Goal: Transaction & Acquisition: Purchase product/service

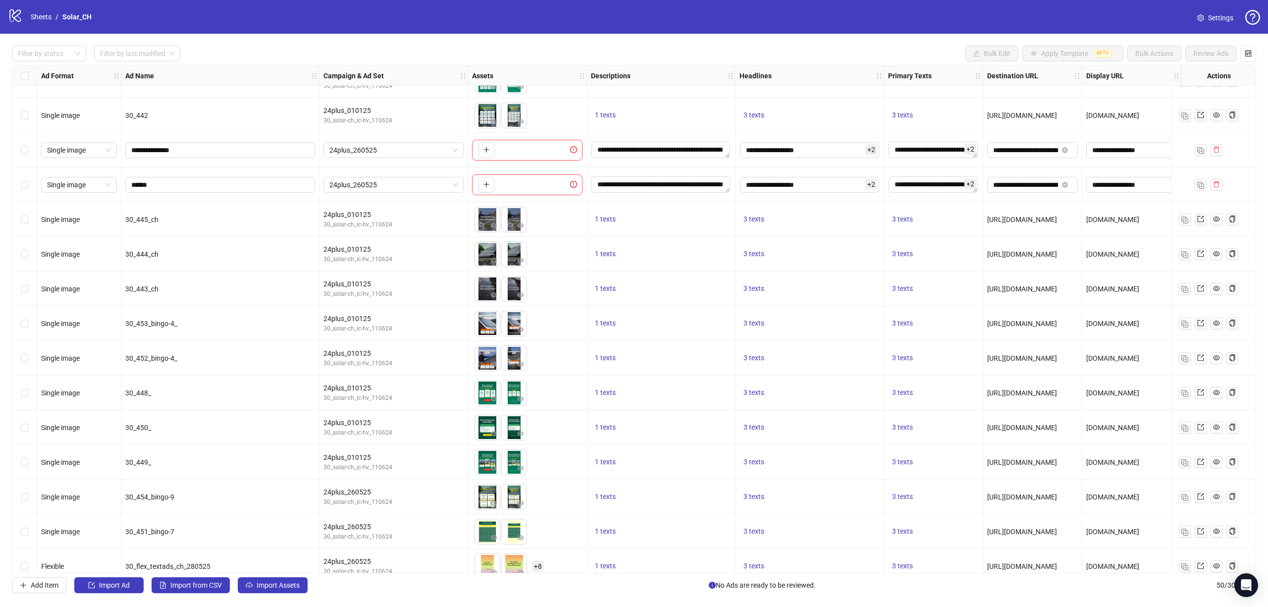
scroll to position [792, 0]
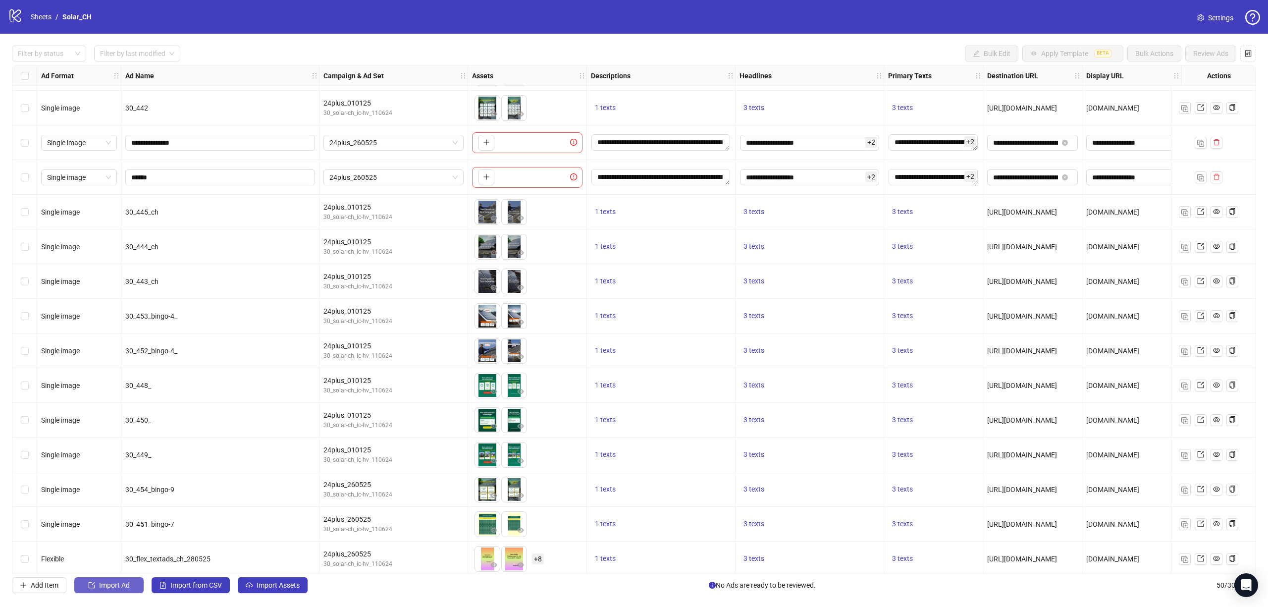
click at [113, 589] on span "Import Ad" at bounding box center [114, 585] width 31 height 8
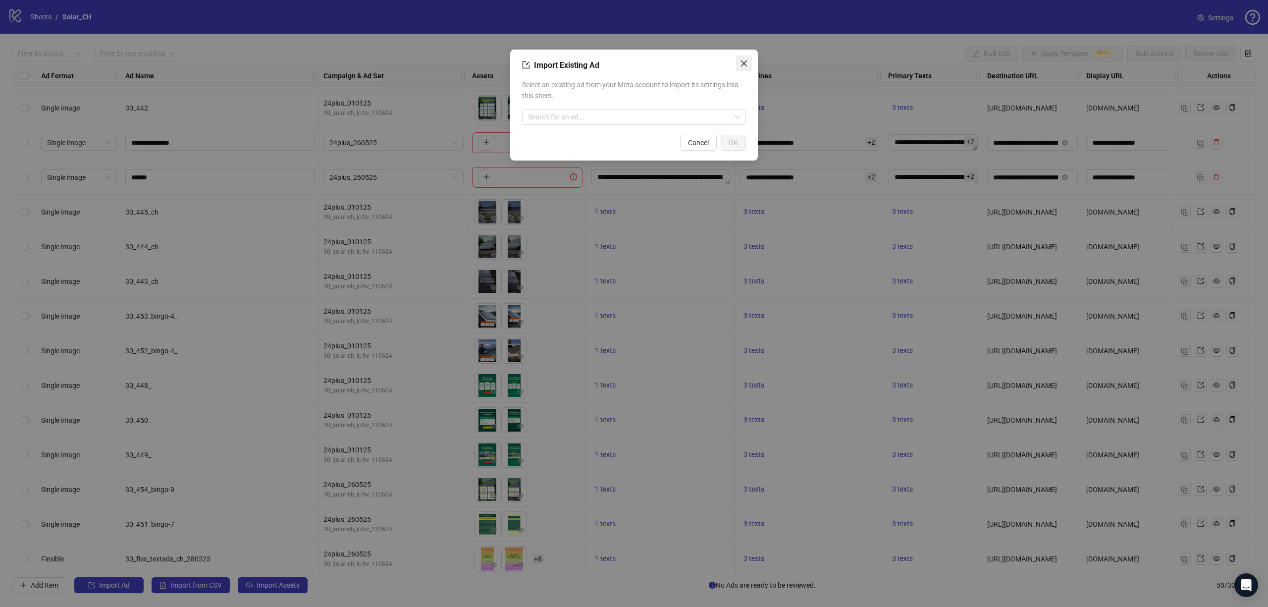
click at [745, 57] on button "Close" at bounding box center [744, 63] width 16 height 16
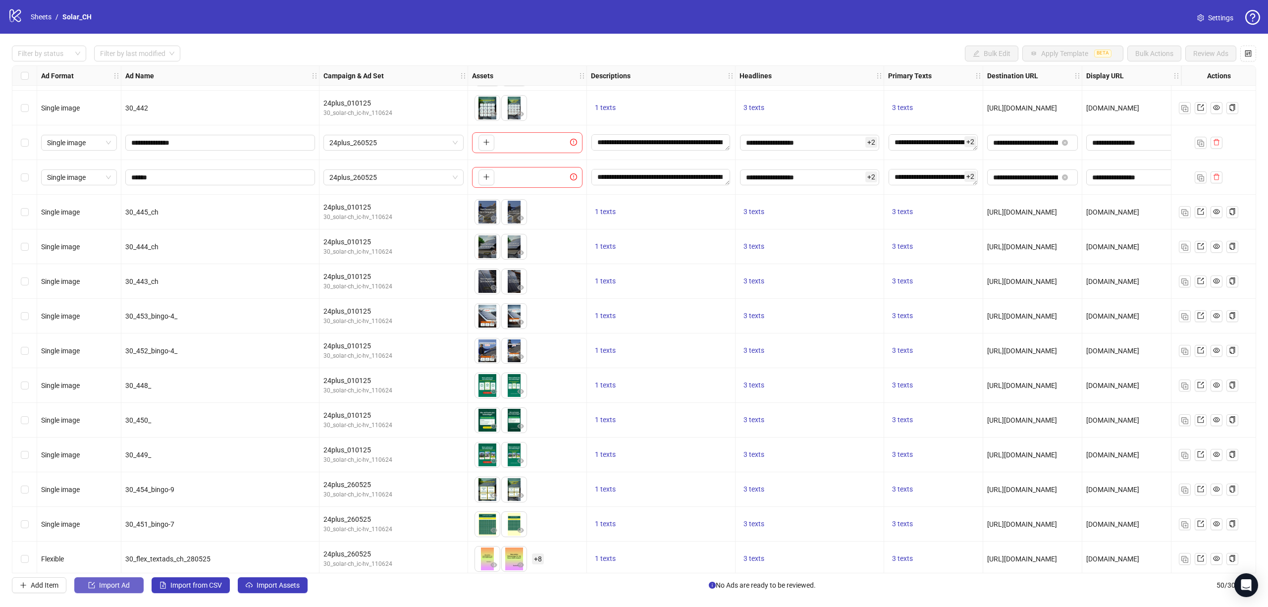
click at [115, 586] on span "Import Ad" at bounding box center [114, 585] width 31 height 8
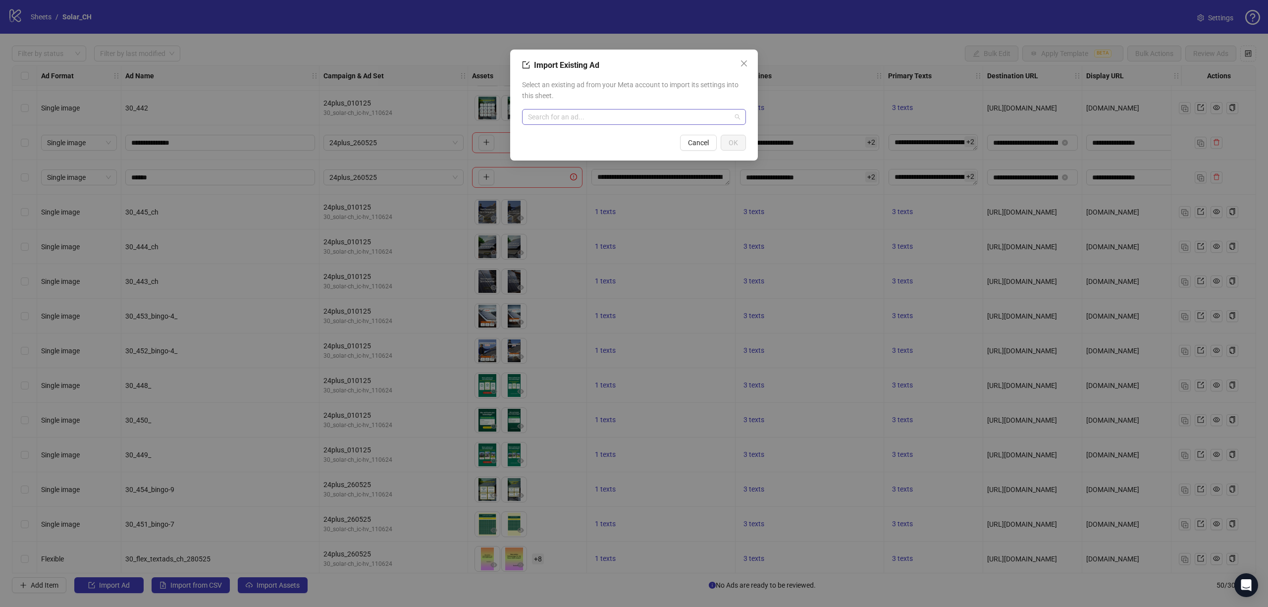
click at [589, 113] on input "search" at bounding box center [629, 116] width 203 height 15
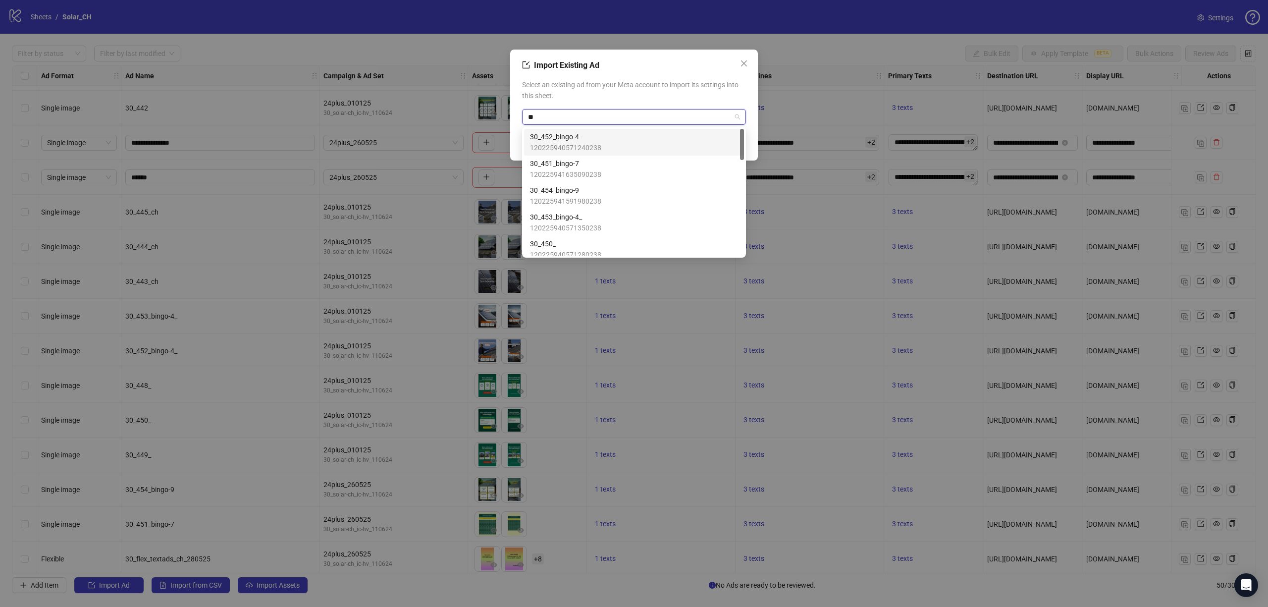
type input "*"
click at [595, 105] on div "Select an existing ad from your Meta account to import its settings into this s…" at bounding box center [634, 101] width 224 height 53
click at [609, 115] on input "search" at bounding box center [629, 116] width 203 height 15
click at [740, 60] on icon "close" at bounding box center [744, 63] width 8 height 8
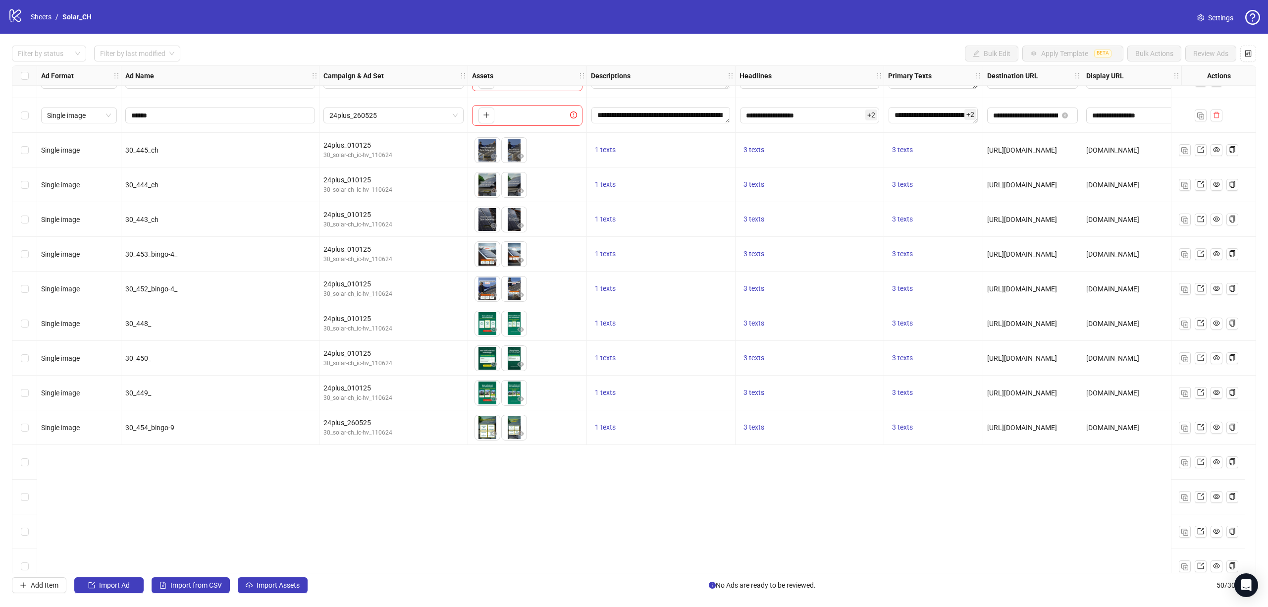
scroll to position [590, 0]
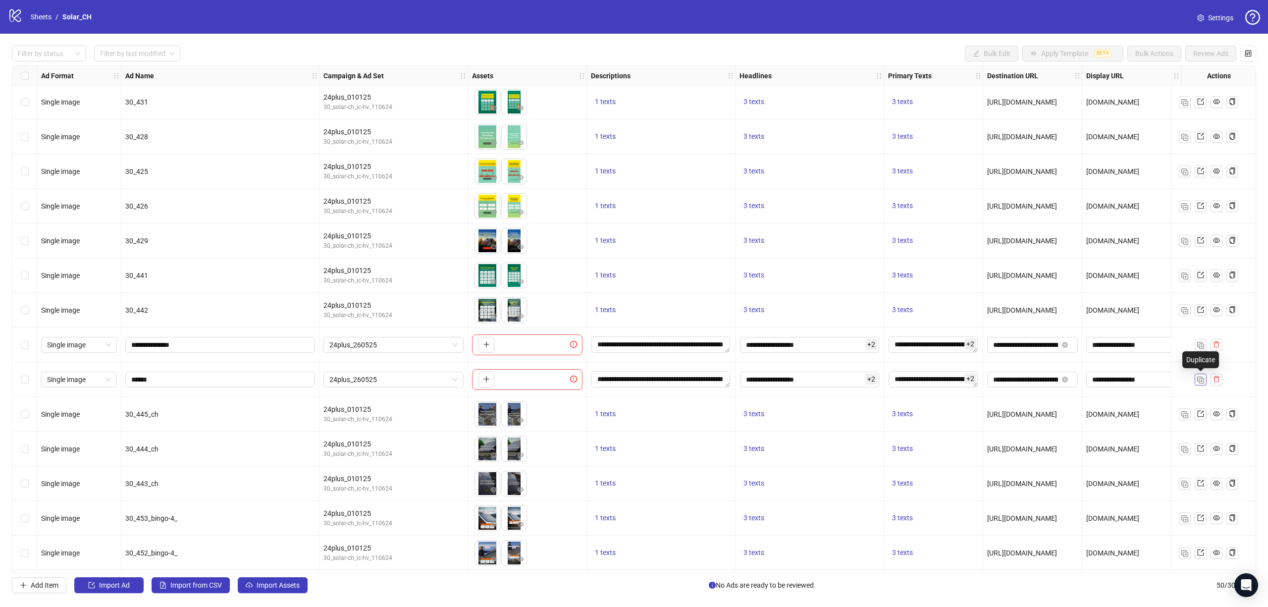
click at [1201, 380] on img "button" at bounding box center [1200, 379] width 7 height 7
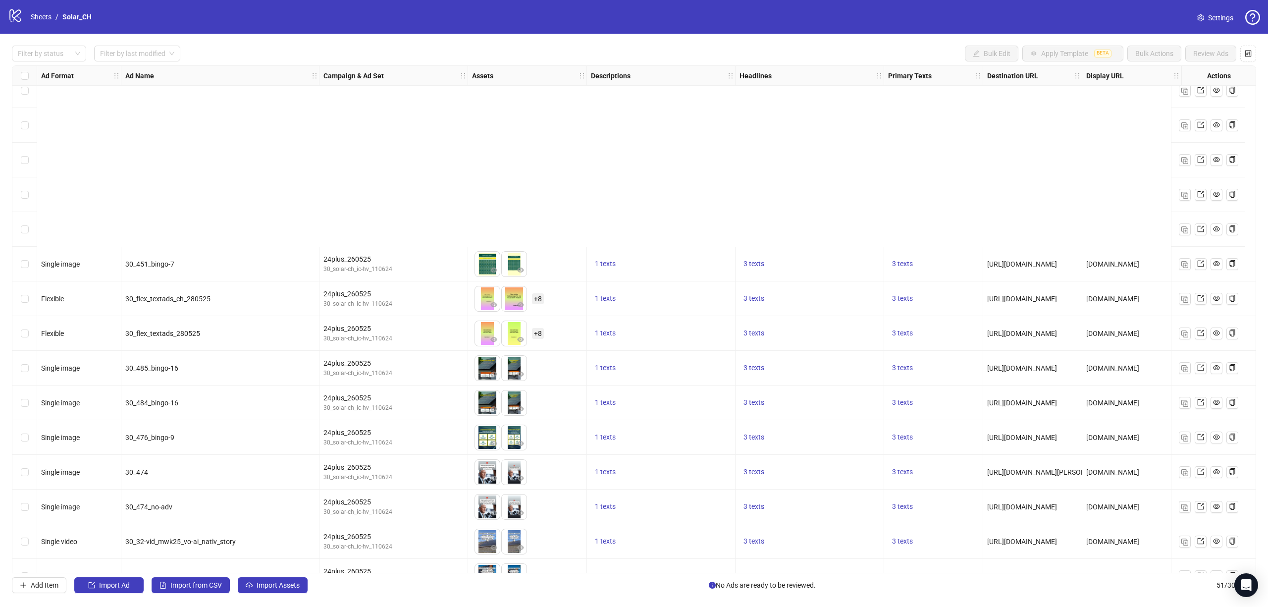
scroll to position [1286, 0]
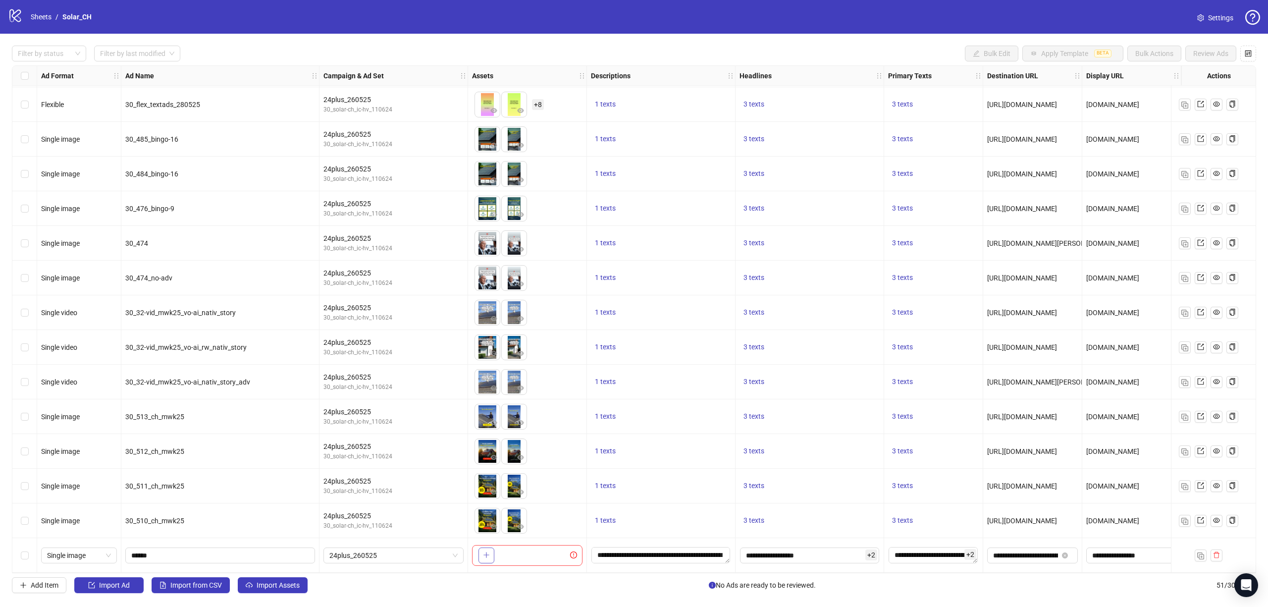
click at [484, 551] on icon "plus" at bounding box center [486, 554] width 7 height 7
drag, startPoint x: 514, startPoint y: 551, endPoint x: 483, endPoint y: 556, distance: 31.0
click at [483, 556] on body "logo/logo-mobile Sheets / Solar_CH Settings Filter by status Filter by last mod…" at bounding box center [634, 303] width 1268 height 607
drag, startPoint x: 177, startPoint y: 553, endPoint x: 118, endPoint y: 555, distance: 59.0
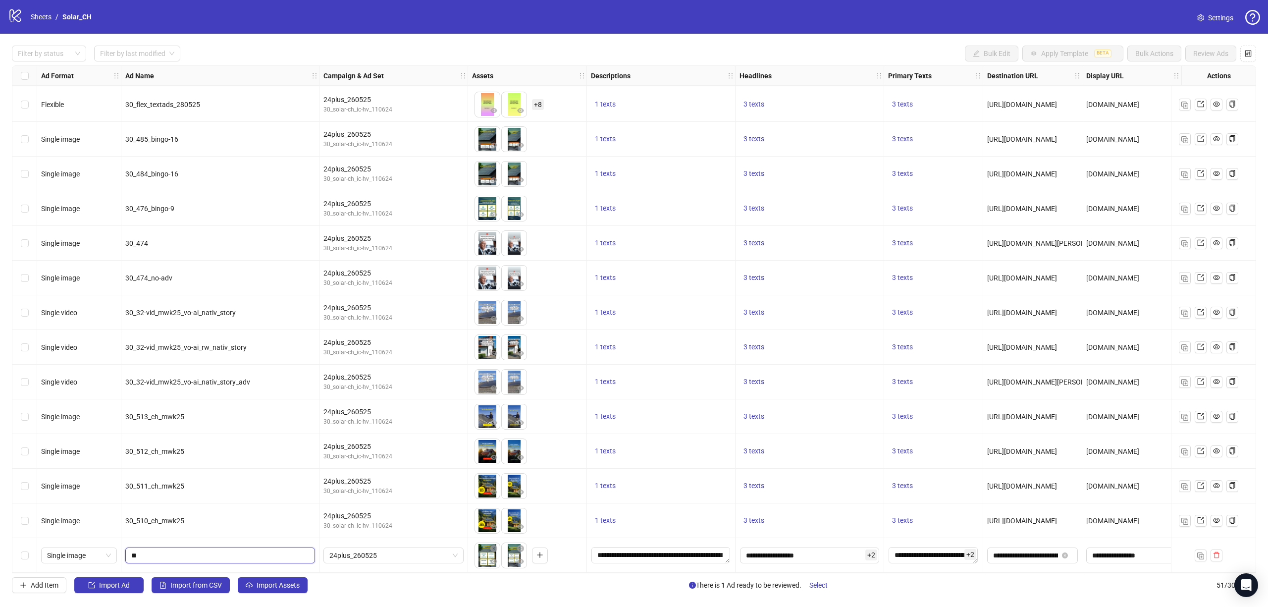
type input "***"
drag, startPoint x: 145, startPoint y: 554, endPoint x: 130, endPoint y: 553, distance: 14.9
click at [130, 553] on span "***" at bounding box center [220, 555] width 190 height 16
paste input "**********"
type input "**********"
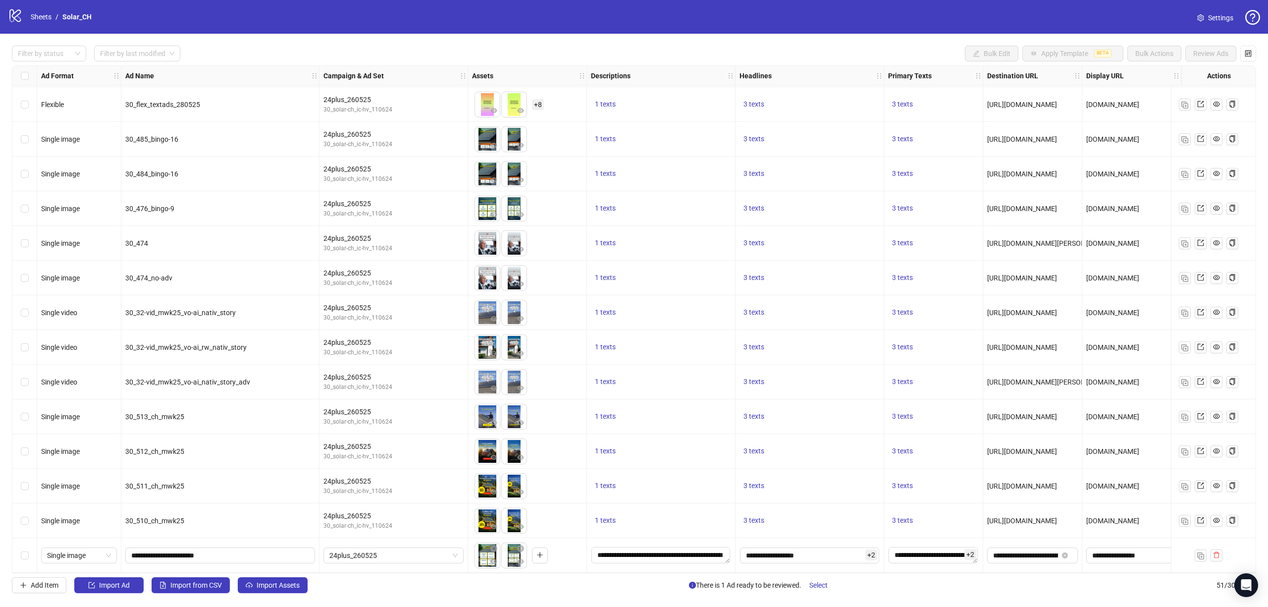
click at [234, 541] on div "**********" at bounding box center [220, 555] width 198 height 35
drag, startPoint x: 1033, startPoint y: 574, endPoint x: 1069, endPoint y: 569, distance: 36.6
click at [1062, 573] on div "Filter by status Filter by last modified Bulk Edit Apply Template BETA Bulk Act…" at bounding box center [634, 319] width 1268 height 571
drag, startPoint x: 1070, startPoint y: 569, endPoint x: 1139, endPoint y: 572, distance: 69.0
click at [1139, 572] on div "Ad Format Ad Name Campaign & Ad Set Assets Descriptions Headlines Primary Texts…" at bounding box center [634, 319] width 1244 height 508
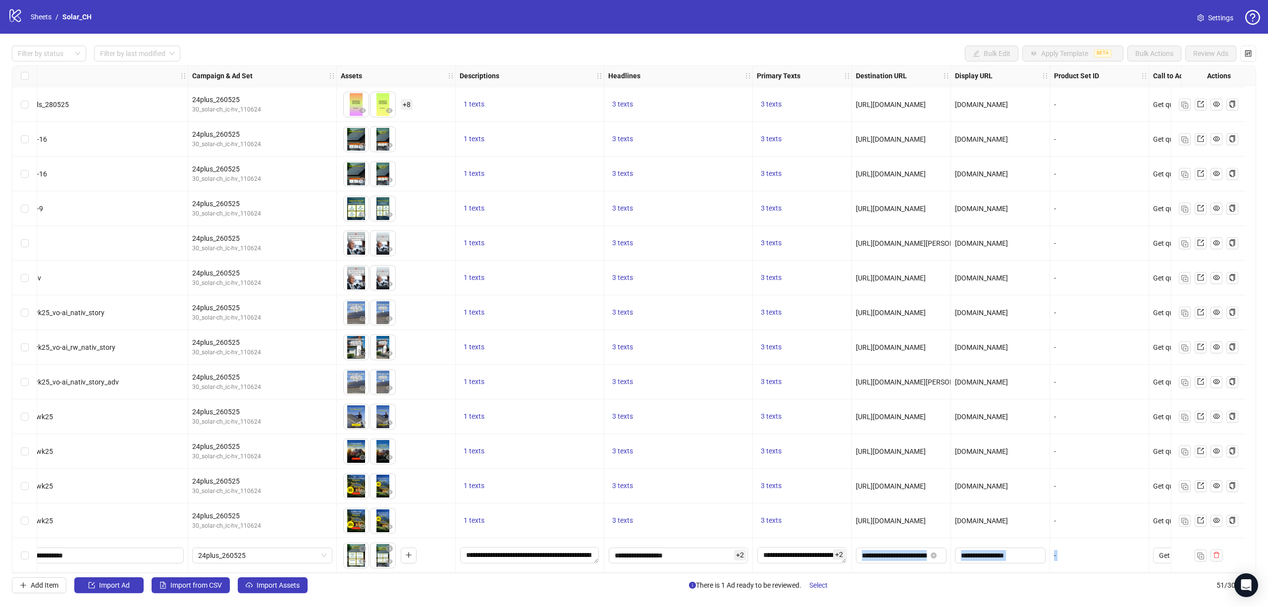
scroll to position [1286, 139]
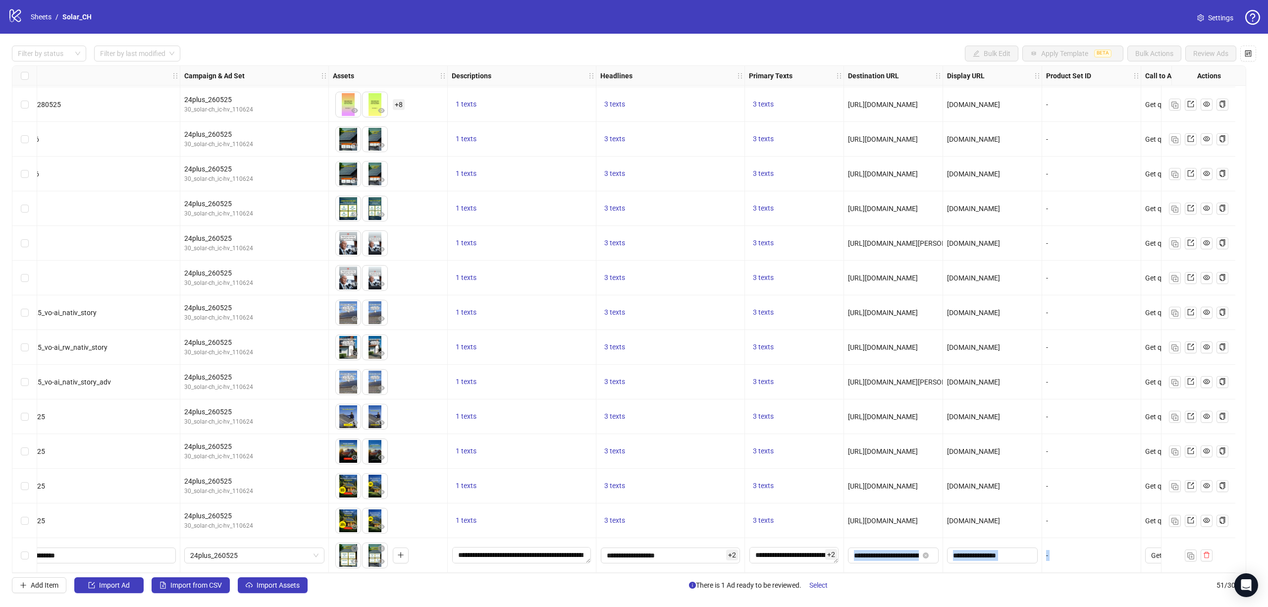
click at [1195, 569] on div at bounding box center [1198, 555] width 74 height 35
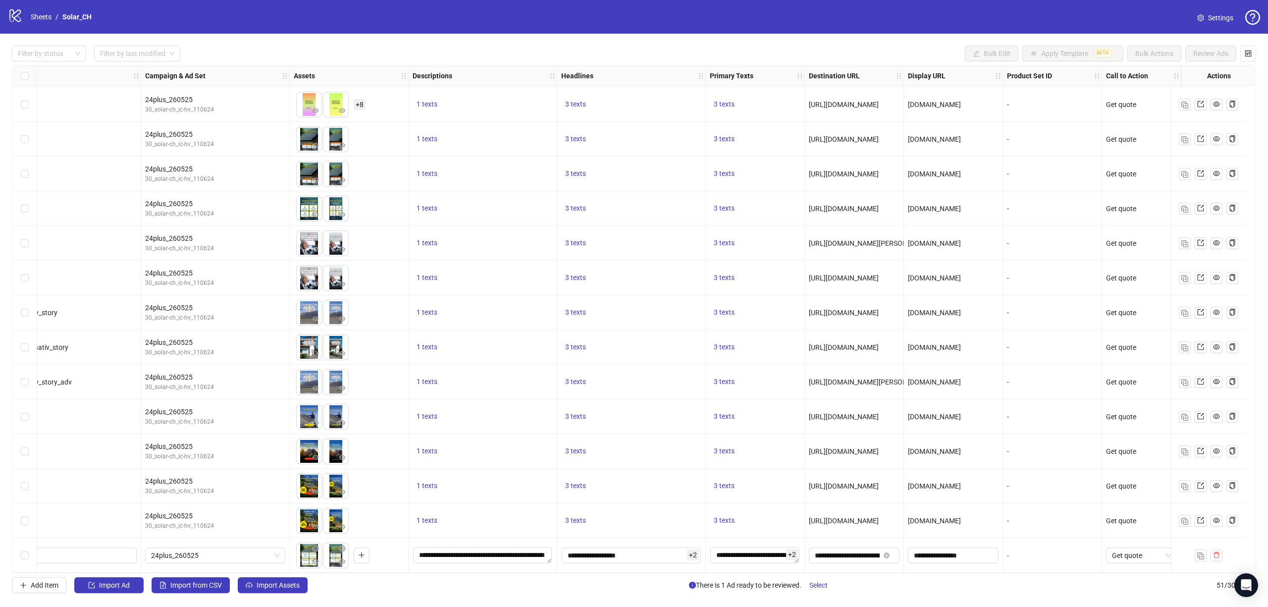
scroll to position [1286, 0]
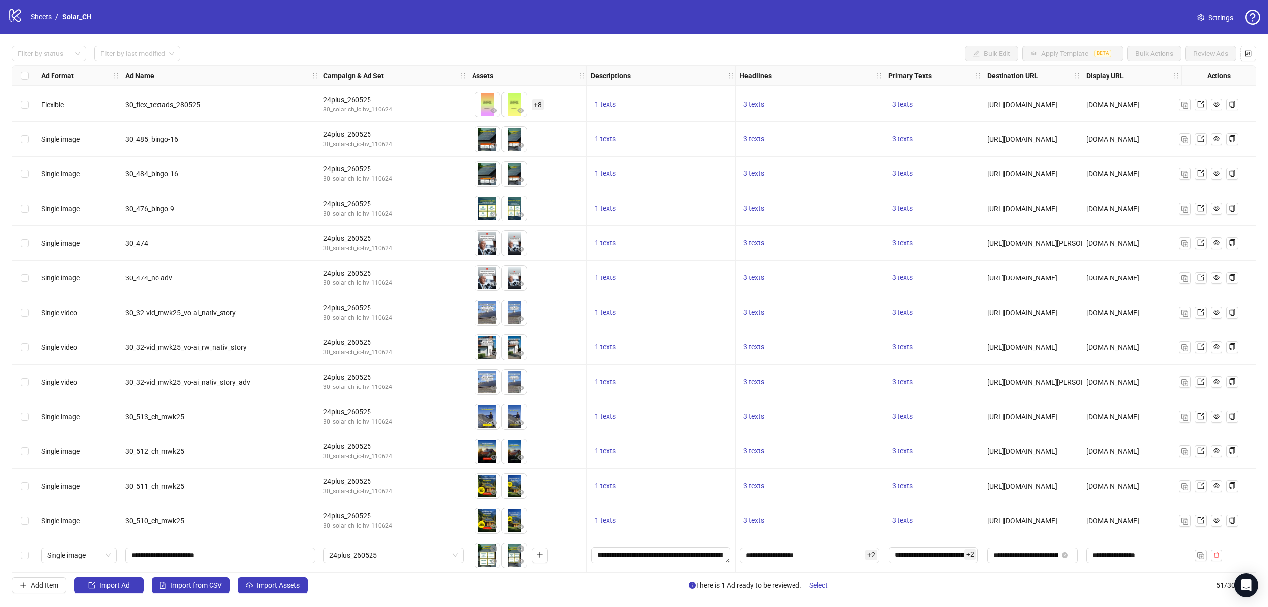
click at [18, 548] on div "Select row 51" at bounding box center [24, 555] width 25 height 35
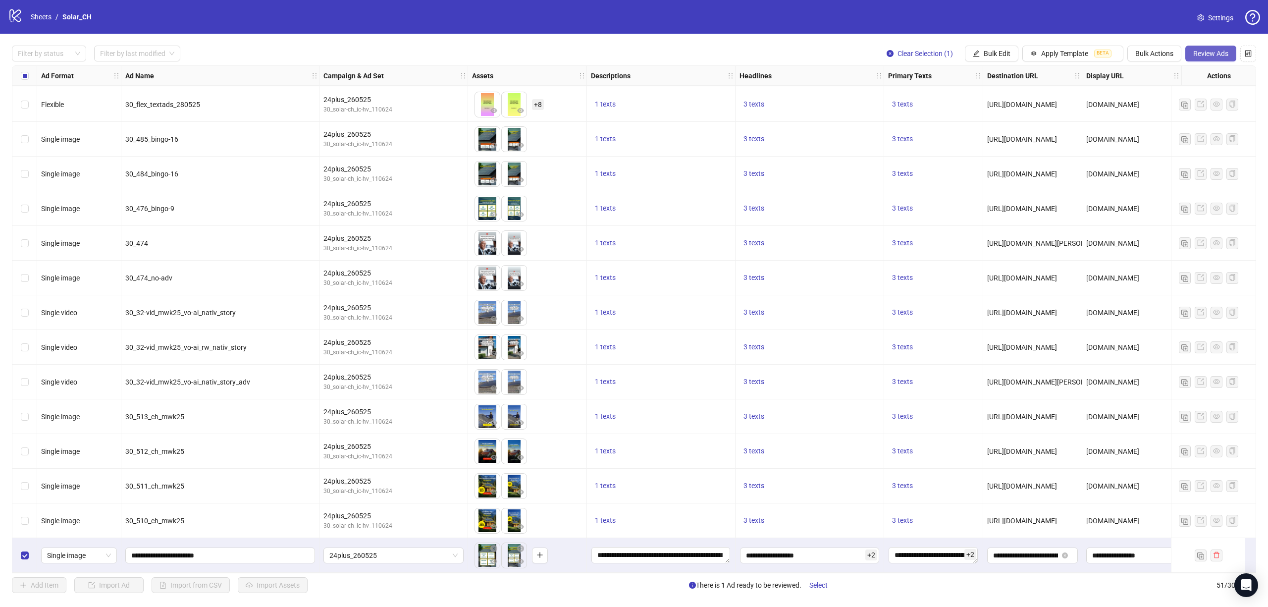
click at [1212, 50] on span "Review Ads" at bounding box center [1210, 54] width 35 height 8
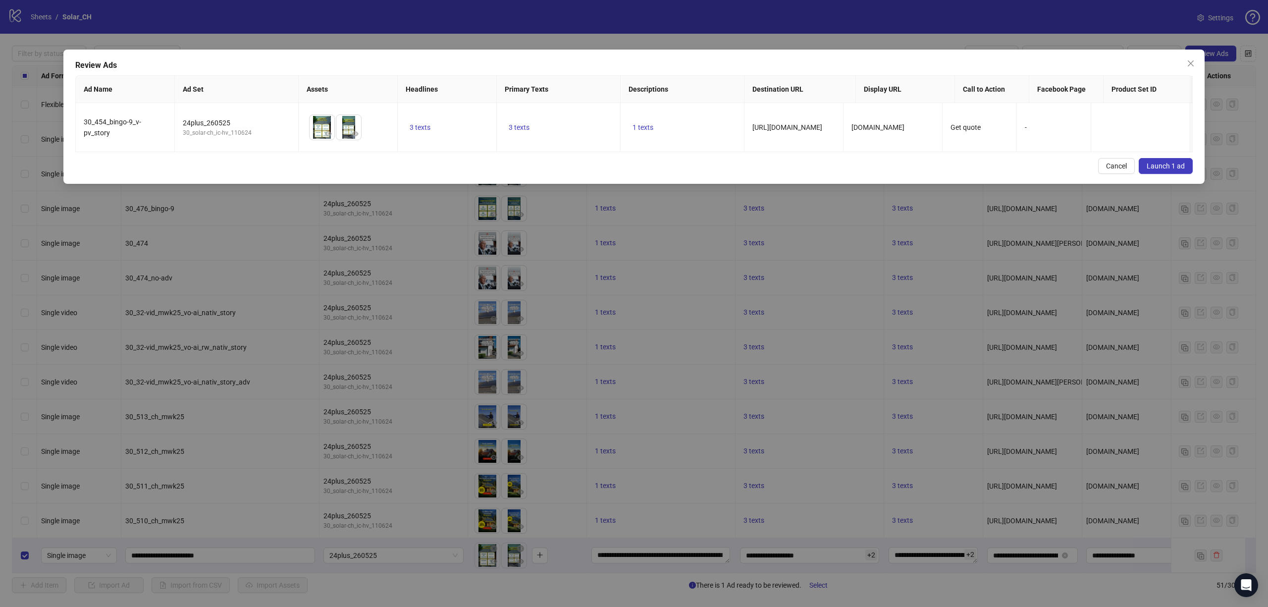
click at [1169, 170] on span "Launch 1 ad" at bounding box center [1165, 166] width 38 height 8
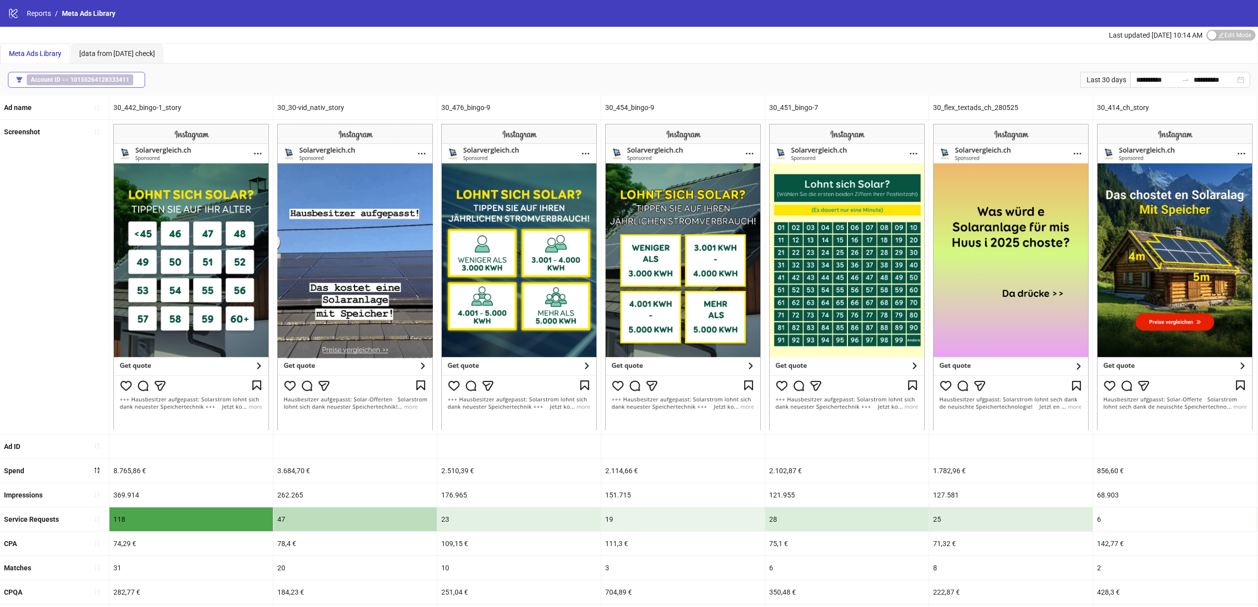
click at [92, 82] on b "10155264128333411" at bounding box center [99, 79] width 59 height 7
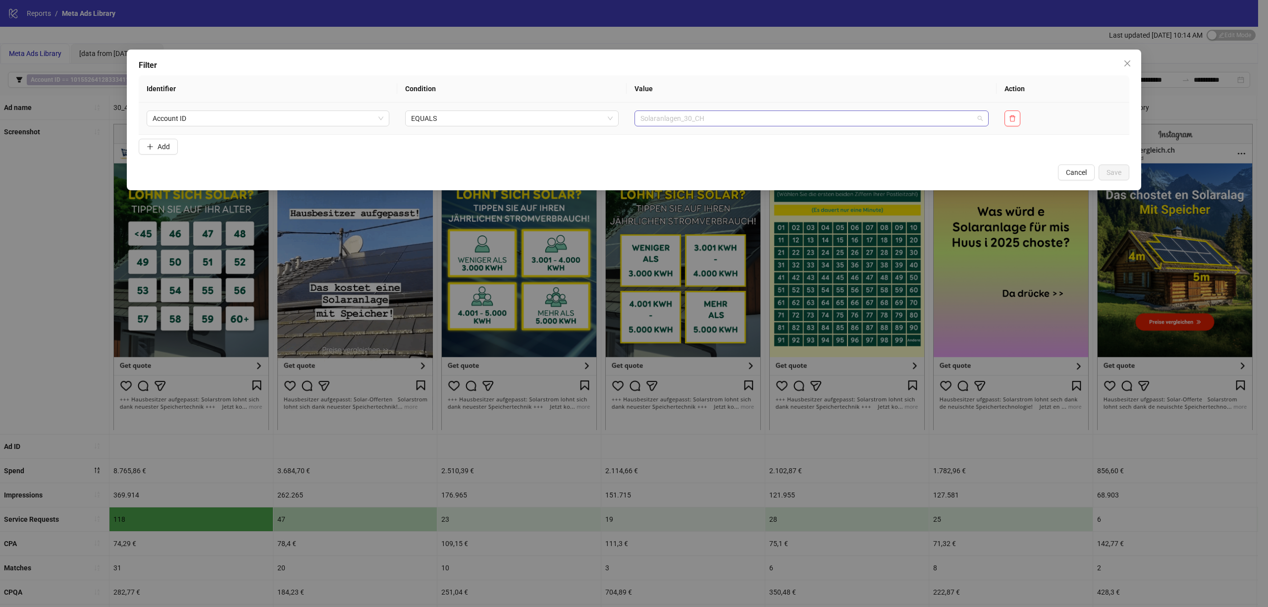
click at [695, 120] on span "Solaranlagen_30_CH" at bounding box center [811, 118] width 342 height 15
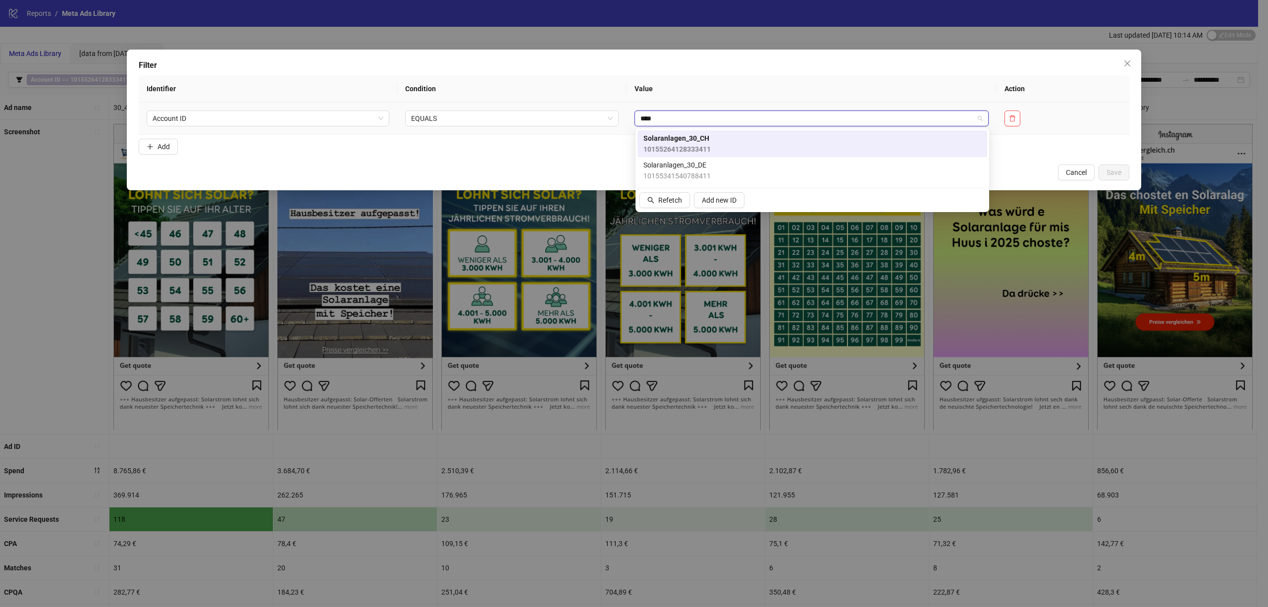
type input "*****"
click at [691, 167] on span "Solaranlagen_30_DE" at bounding box center [676, 164] width 67 height 11
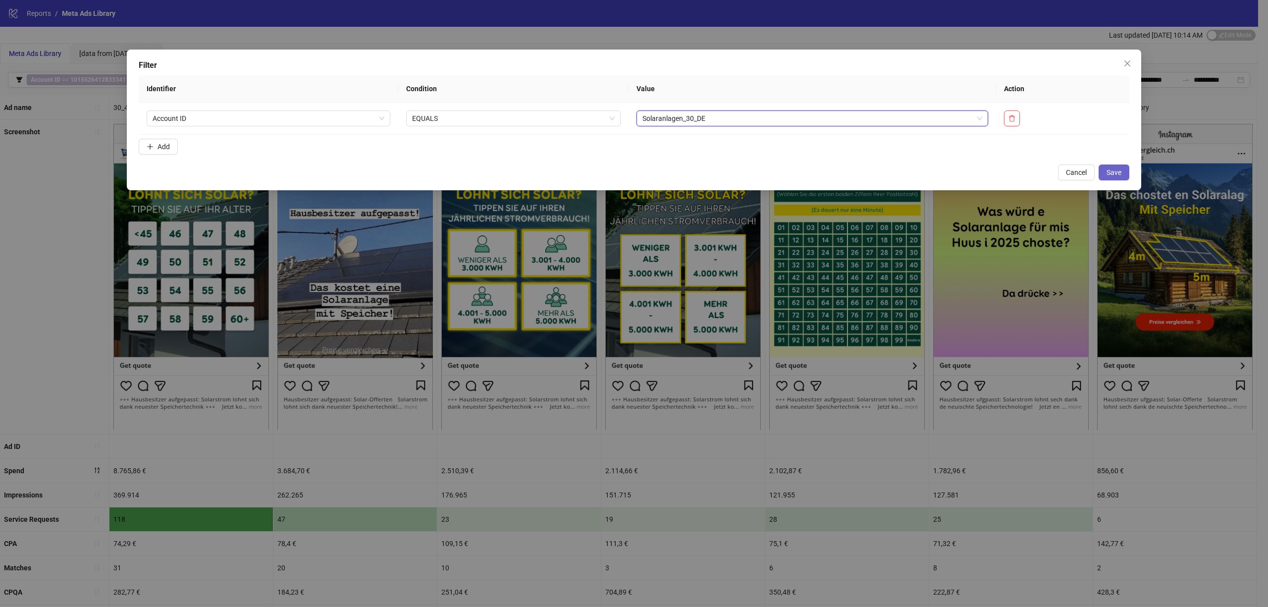
click at [1110, 175] on span "Save" at bounding box center [1113, 172] width 15 height 8
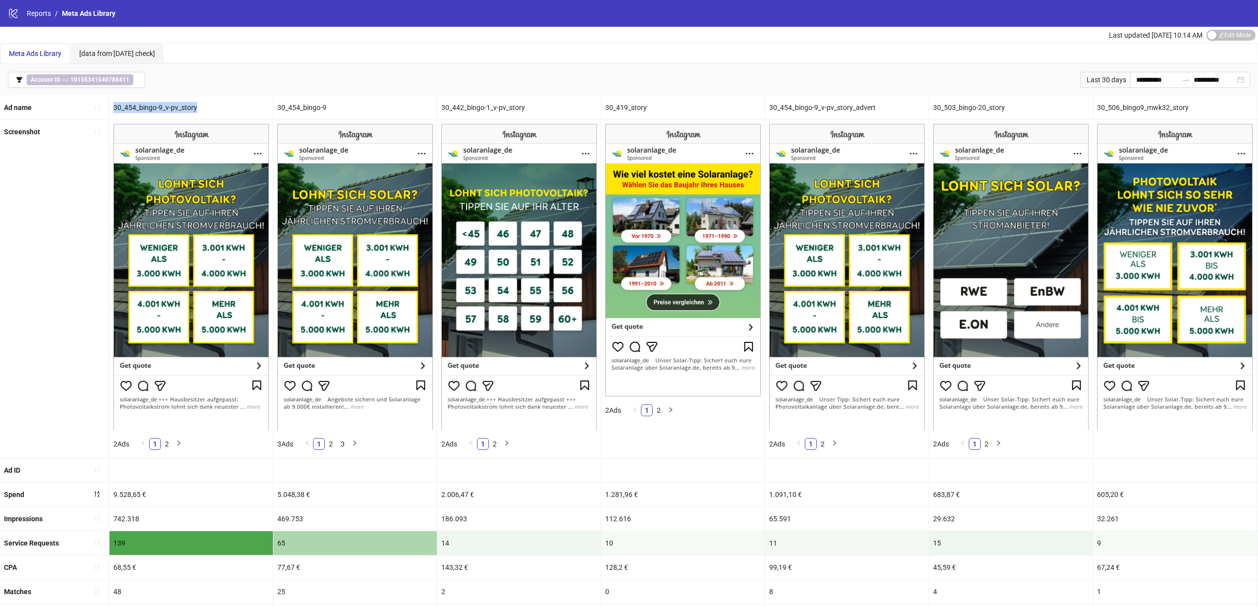
drag, startPoint x: 211, startPoint y: 99, endPoint x: 107, endPoint y: 109, distance: 104.0
copy div "30_454_bingo-9_v-pv_story"
